Goal: Information Seeking & Learning: Learn about a topic

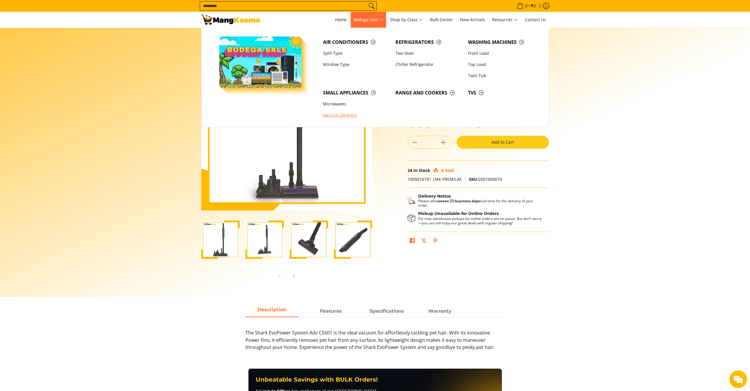
click at [335, 119] on link "Vaccum Cleaners" at bounding box center [356, 115] width 72 height 11
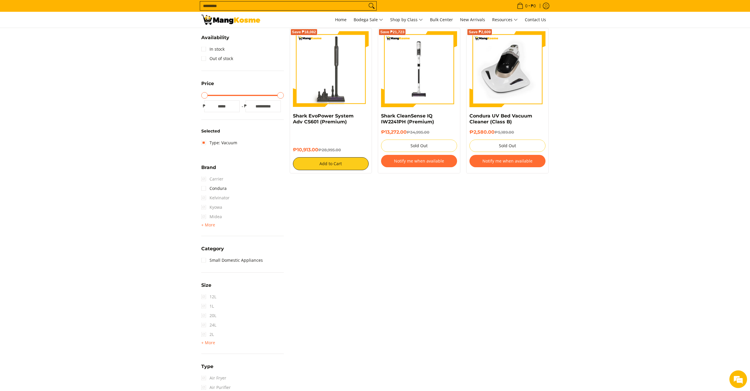
scroll to position [112, 0]
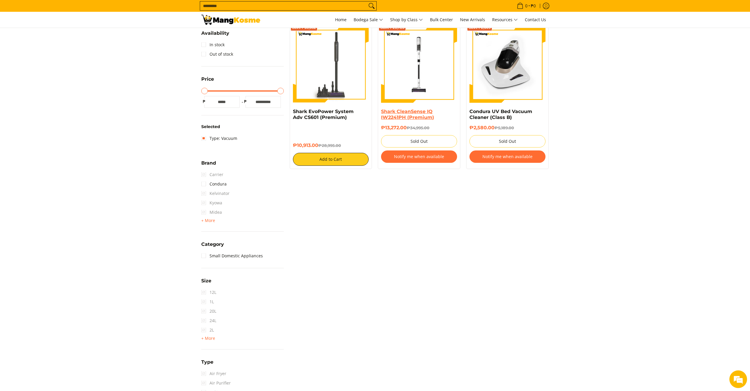
click at [402, 115] on link "Shark CleanSense IQ IW2241PH (Premium)" at bounding box center [407, 114] width 53 height 11
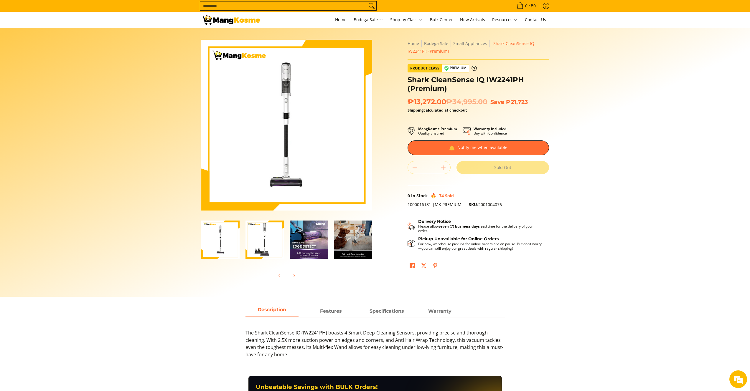
click at [306, 236] on img "Shark CleanSense IQ IW2241PH (Premium)-3" at bounding box center [309, 240] width 38 height 38
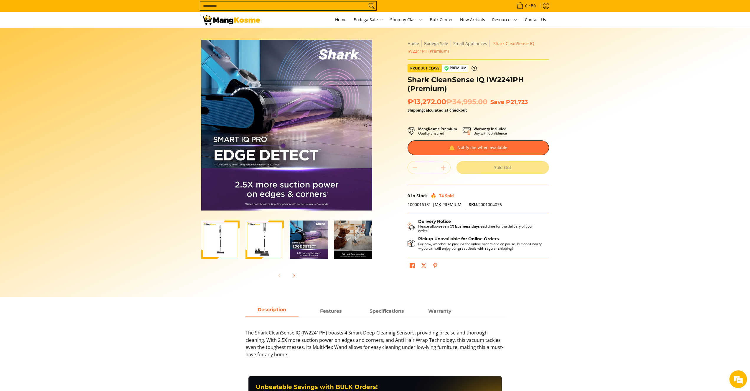
click at [262, 240] on img "Shark CleanSense IQ IW2241PH (Premium)-2" at bounding box center [264, 240] width 38 height 38
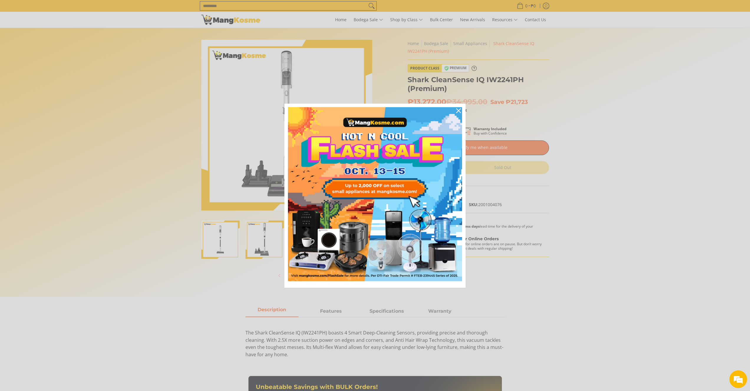
click at [224, 238] on div "Marketing offer form" at bounding box center [375, 195] width 750 height 391
click at [455, 109] on div "Close" at bounding box center [458, 110] width 9 height 9
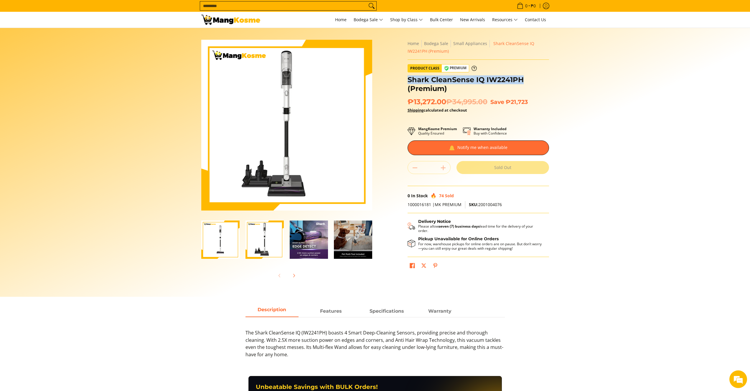
drag, startPoint x: 520, startPoint y: 80, endPoint x: 424, endPoint y: 75, distance: 96.2
click at [398, 75] on div "Skip to Main Content Enable zoom Disable zoom Enable zoom Disable zoom Enable z…" at bounding box center [374, 165] width 353 height 251
